Goal: Task Accomplishment & Management: Manage account settings

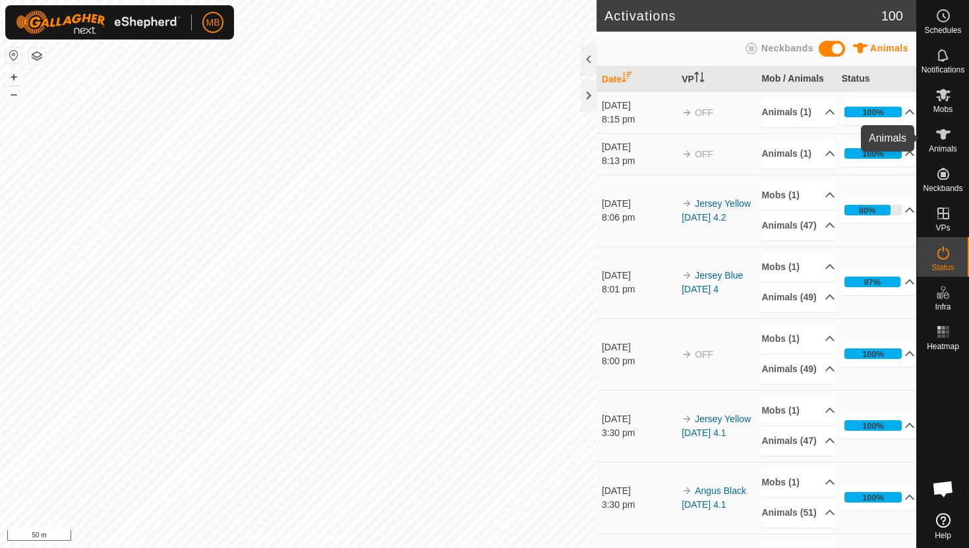
click at [943, 135] on icon at bounding box center [943, 134] width 15 height 11
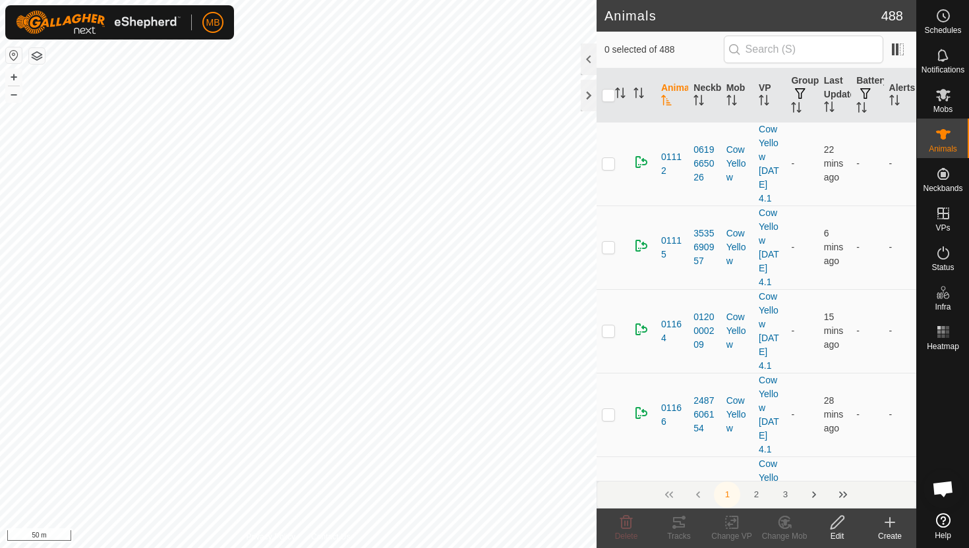
click at [589, 62] on div at bounding box center [589, 60] width 16 height 32
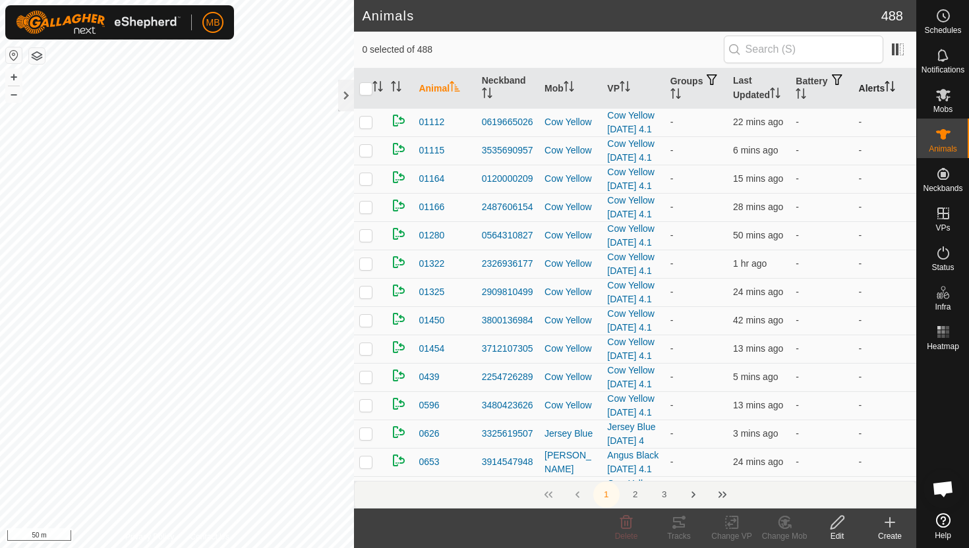
click at [894, 84] on icon "Activate to sort" at bounding box center [890, 86] width 11 height 11
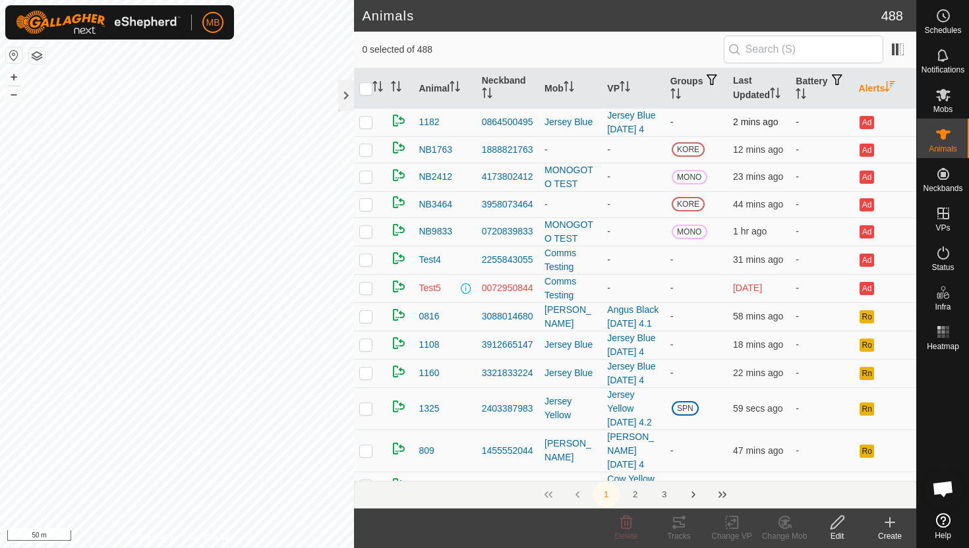
click at [369, 122] on p-checkbox at bounding box center [365, 122] width 13 height 11
checkbox input "false"
click at [806, 93] on icon "Activate to sort" at bounding box center [801, 93] width 11 height 11
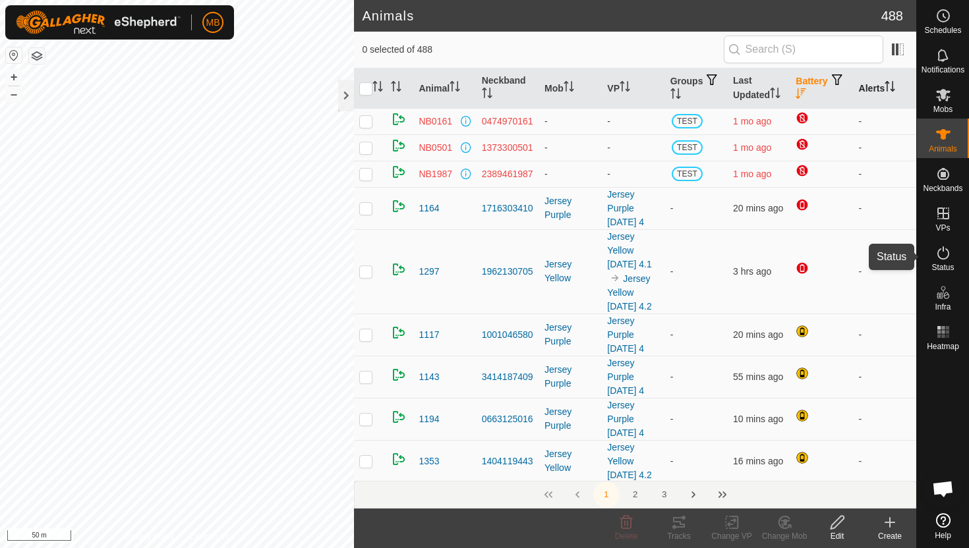
click at [947, 256] on icon at bounding box center [943, 253] width 16 height 16
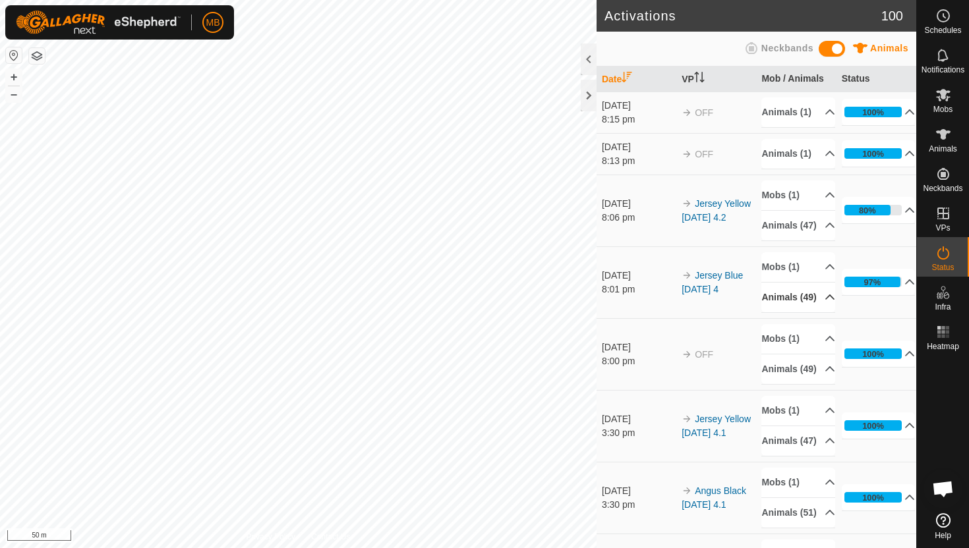
click at [824, 312] on p-accordion-header "Animals (49)" at bounding box center [798, 298] width 74 height 30
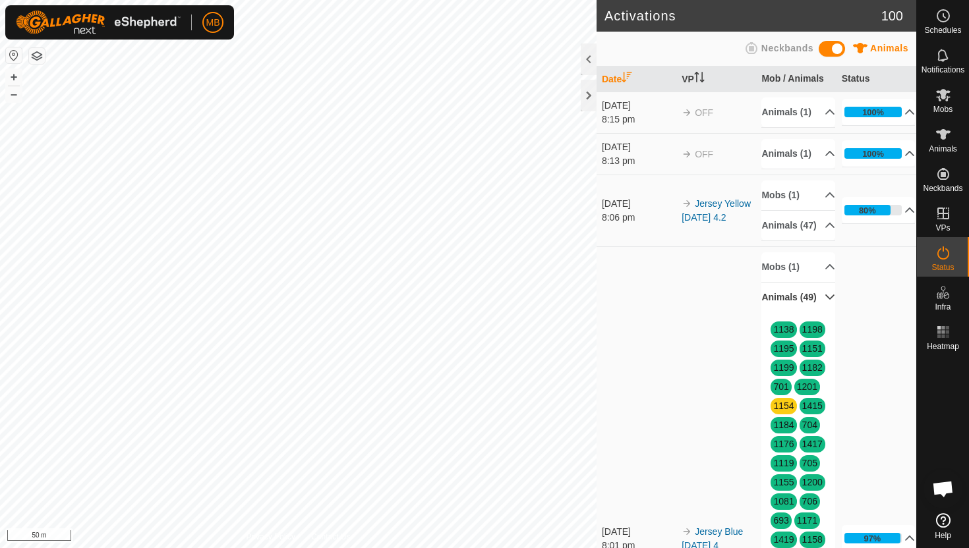
click at [819, 312] on p-accordion-header "Animals (49)" at bounding box center [798, 298] width 74 height 30
